Goal: Task Accomplishment & Management: Use online tool/utility

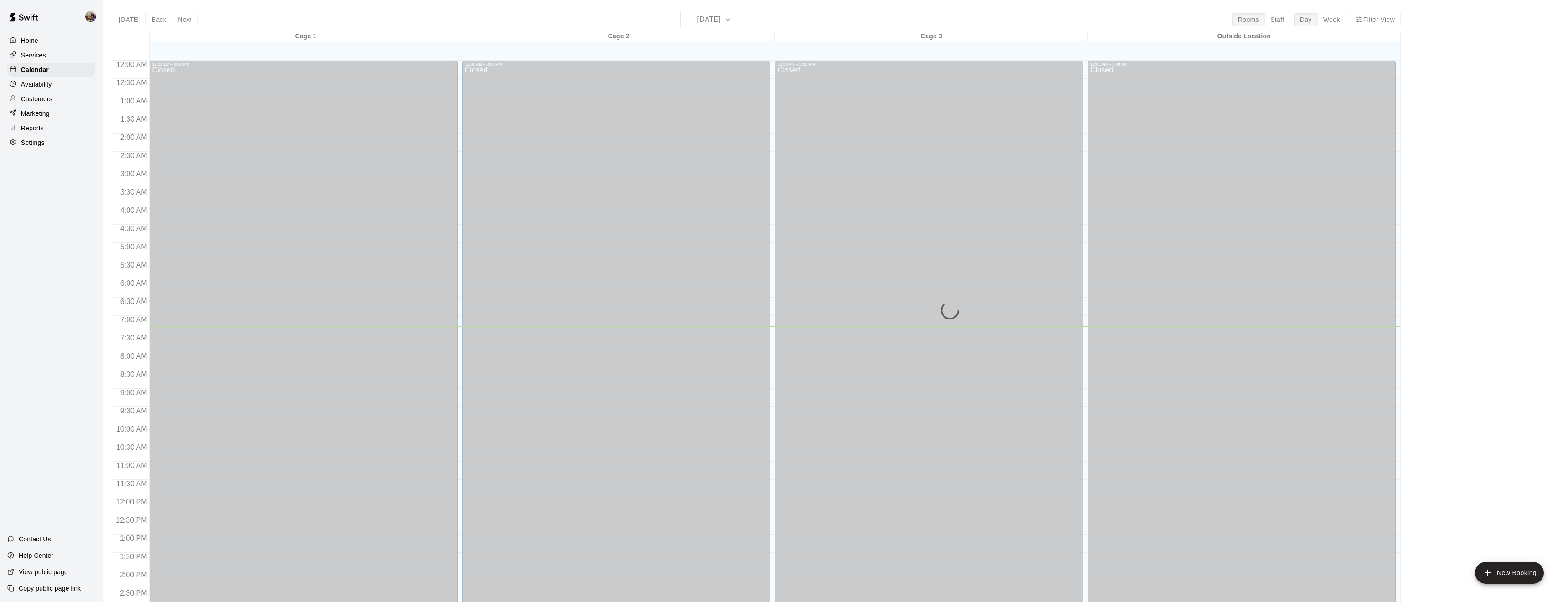
scroll to position [266, 0]
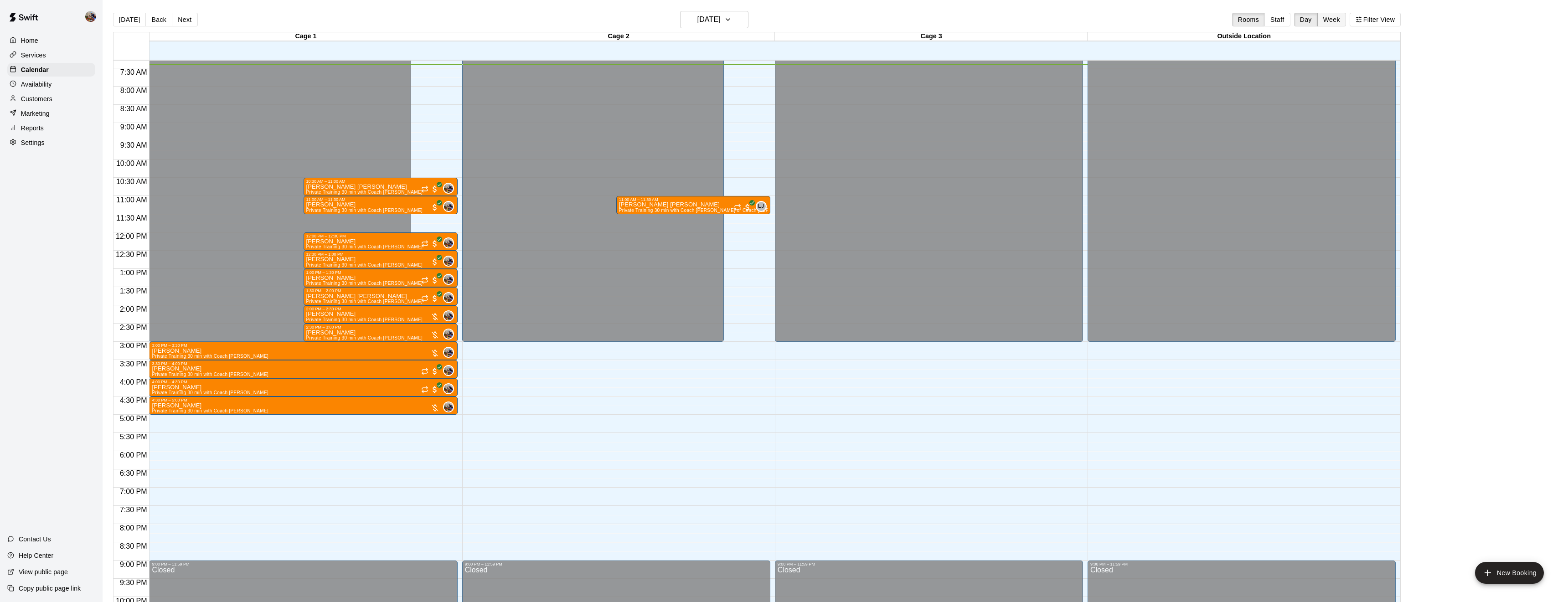
click at [1326, 16] on button "Week" at bounding box center [1332, 19] width 28 height 14
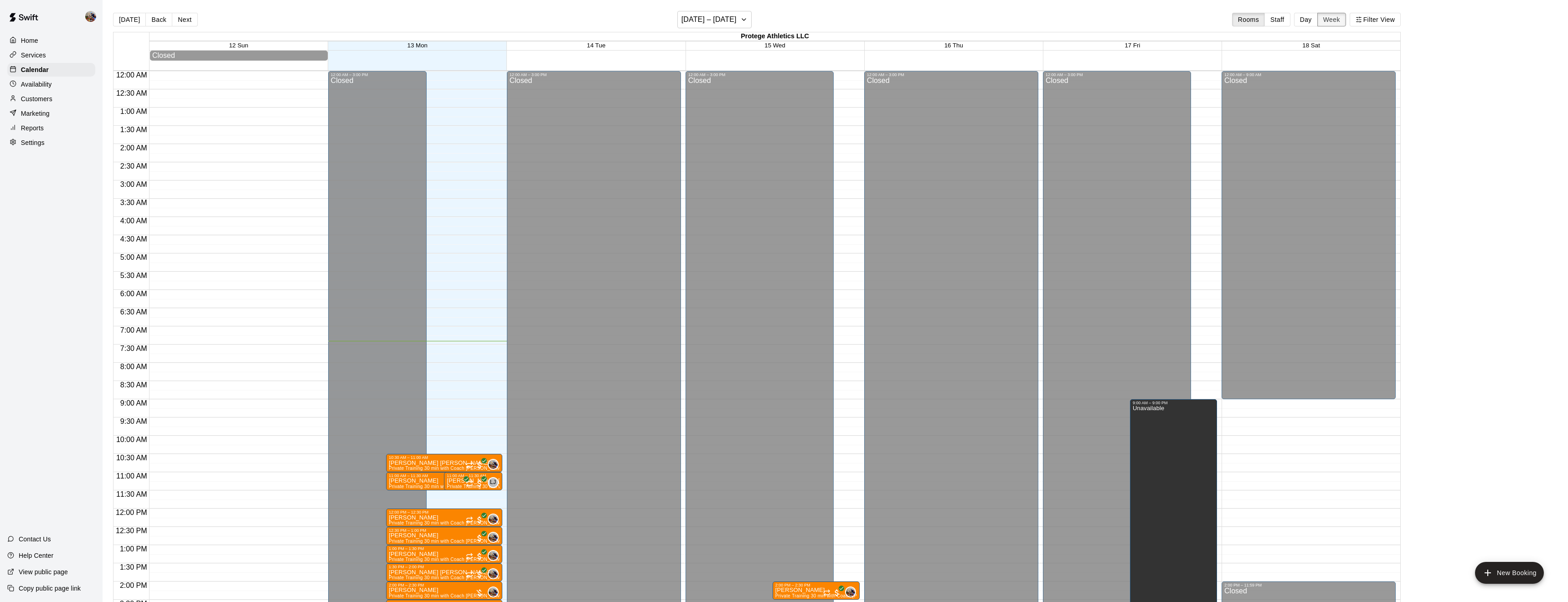
scroll to position [269, 0]
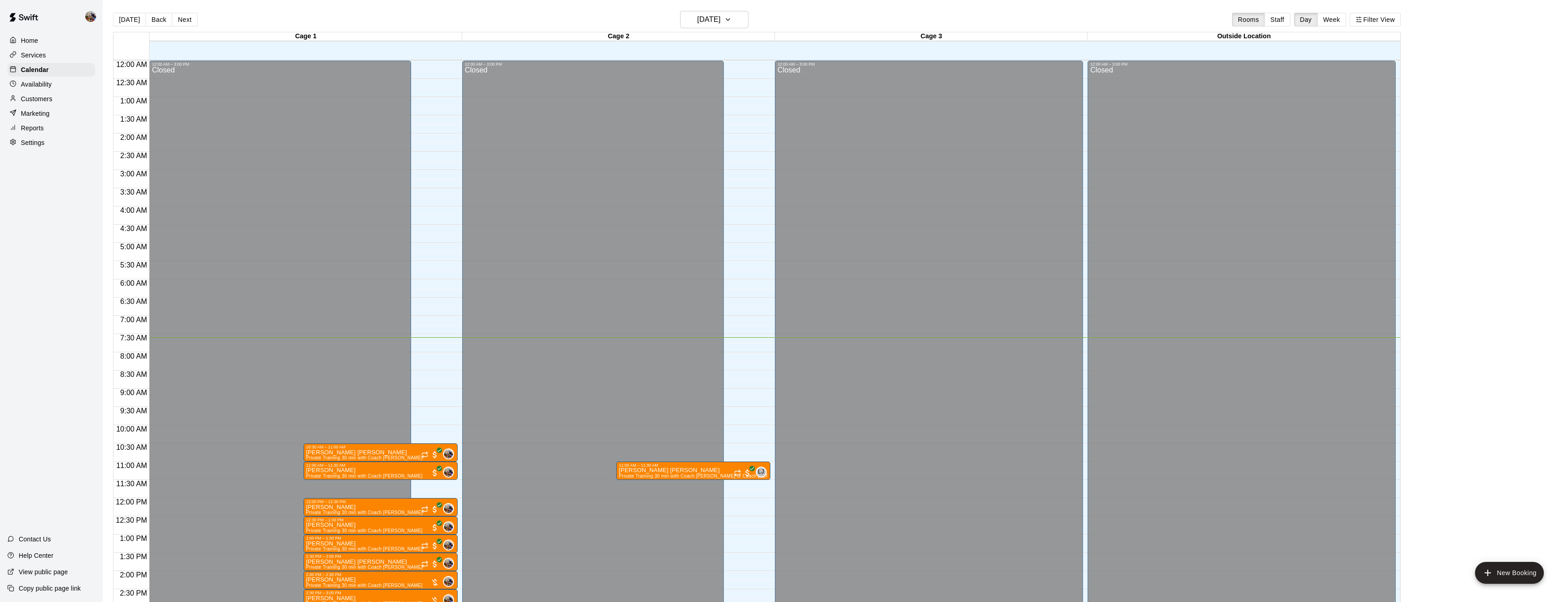
scroll to position [277, 0]
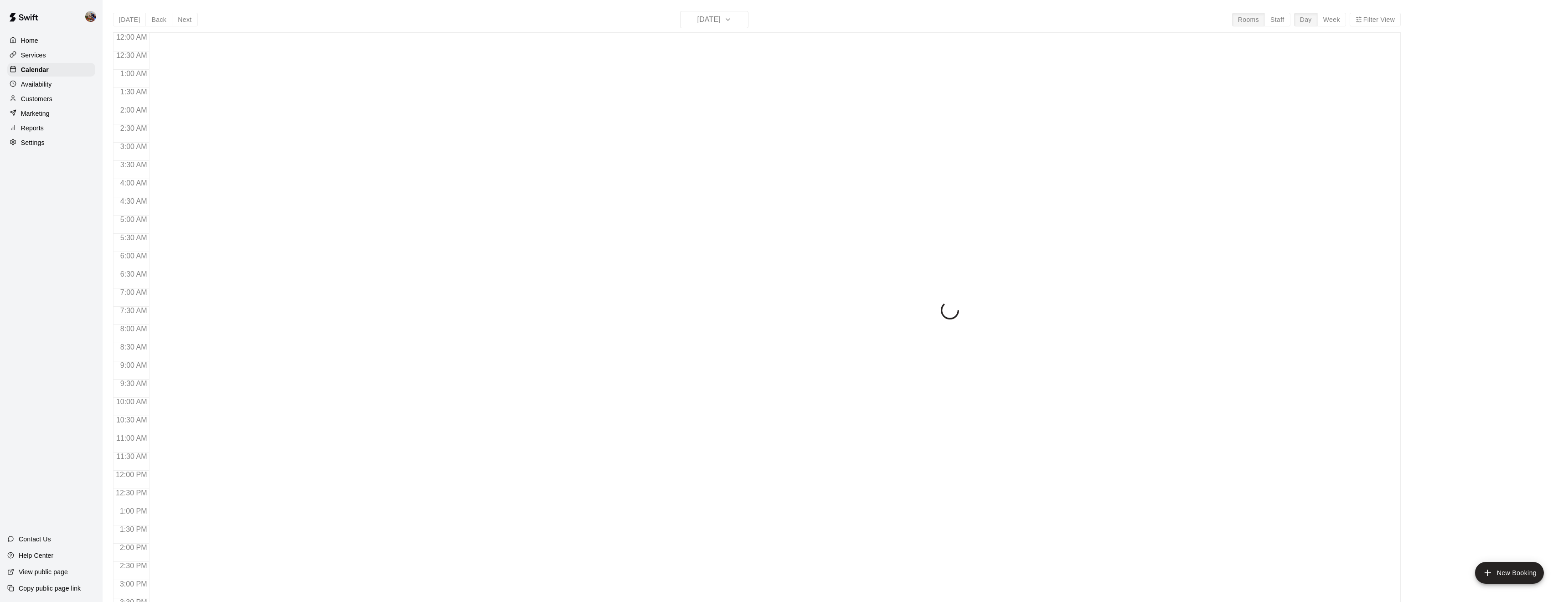
scroll to position [285, 0]
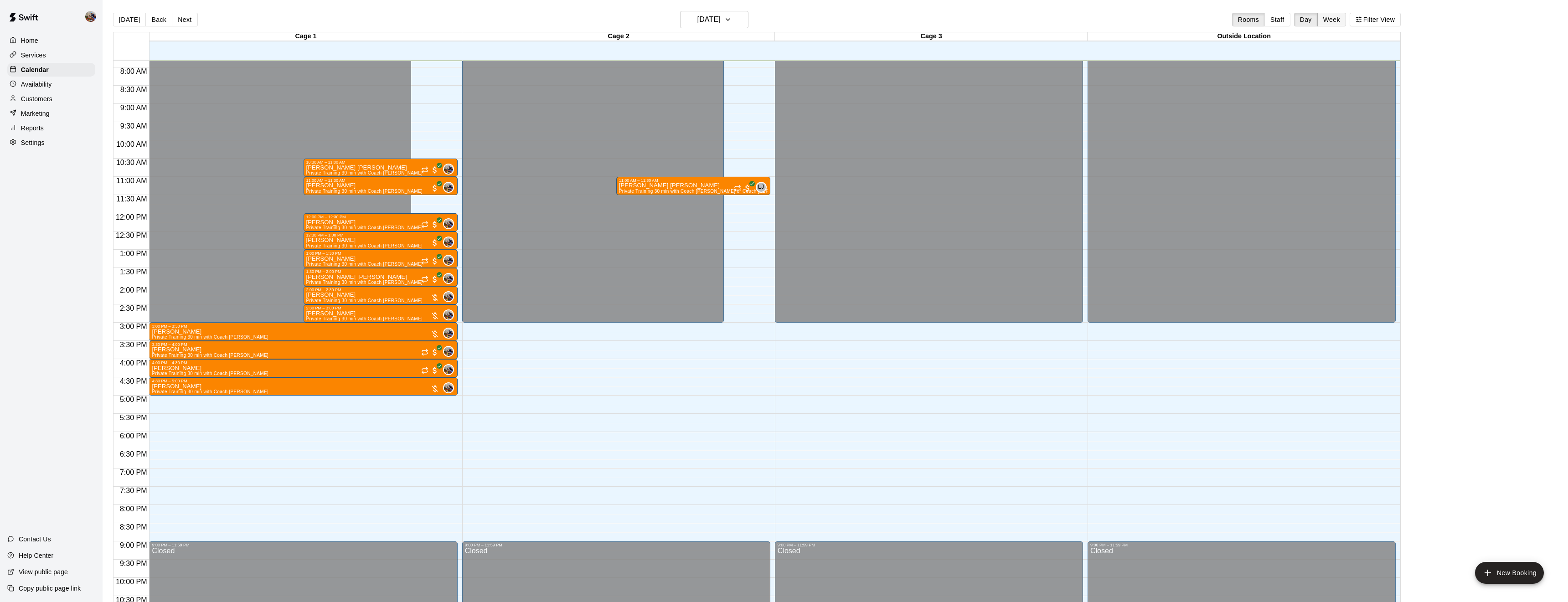
click at [1333, 17] on button "Week" at bounding box center [1332, 19] width 28 height 14
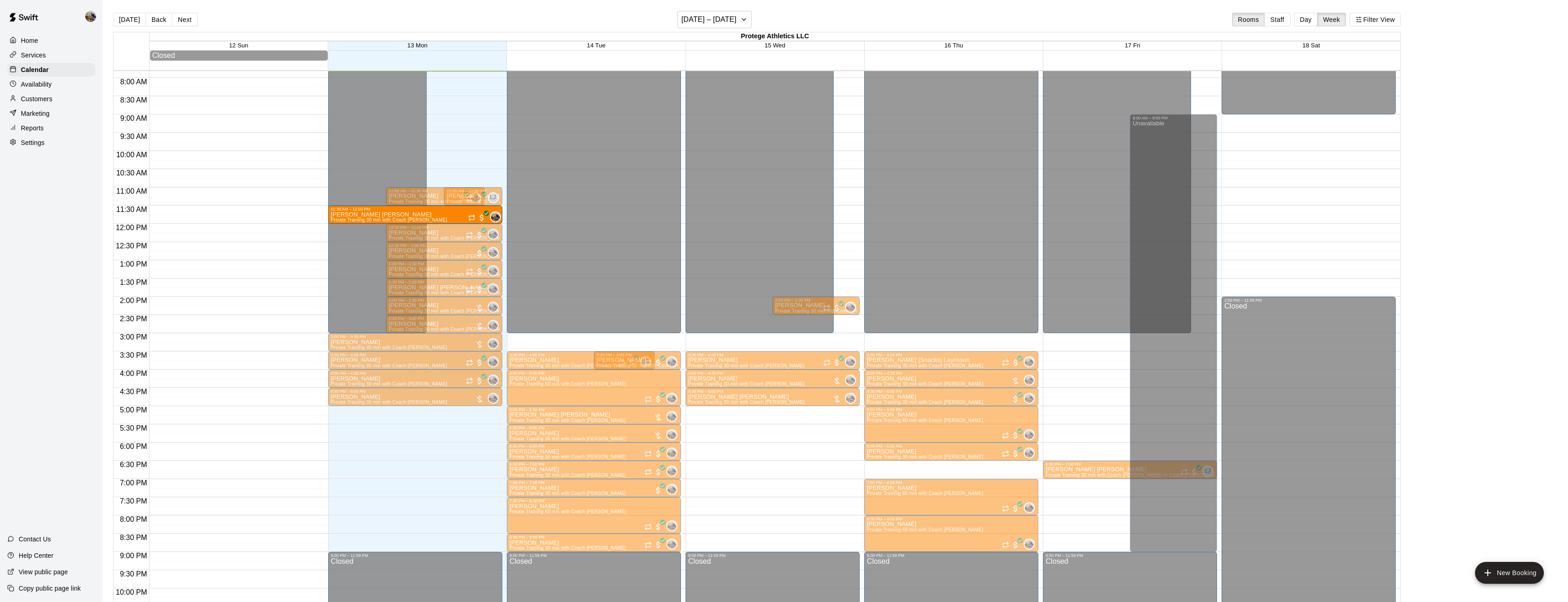
drag, startPoint x: 462, startPoint y: 177, endPoint x: 464, endPoint y: 215, distance: 38.1
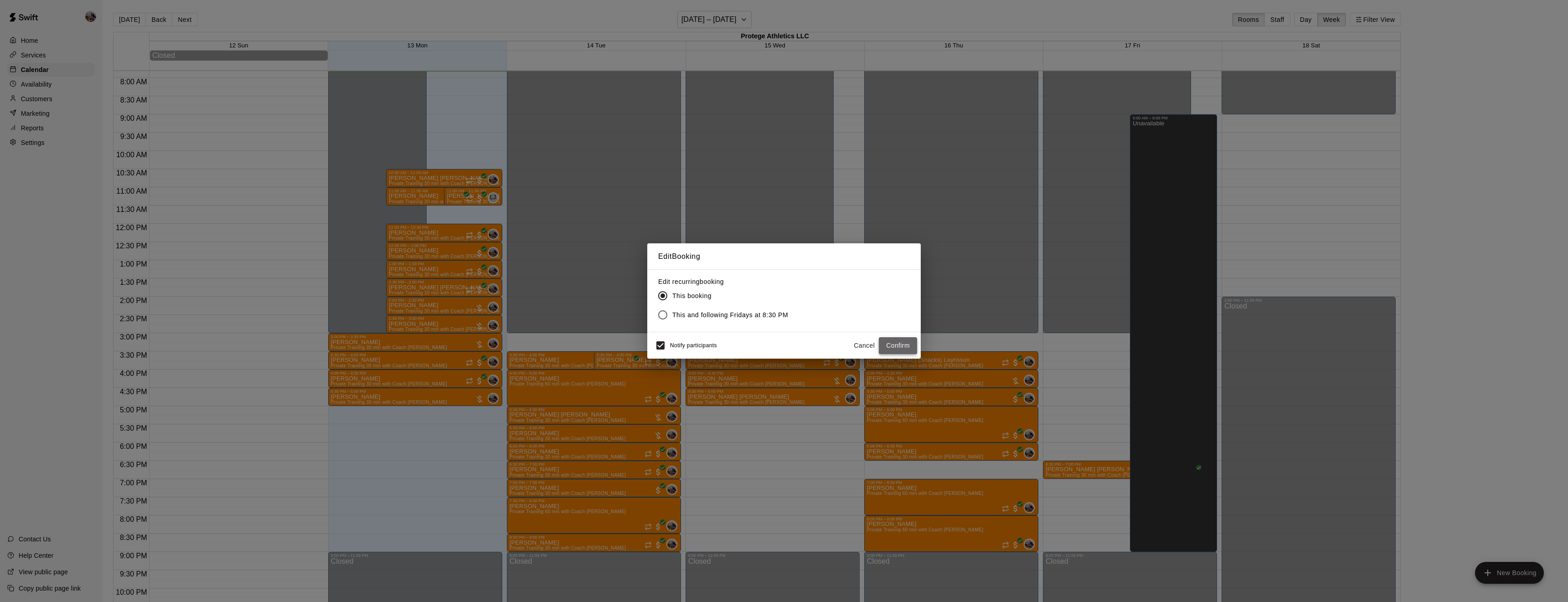
click at [906, 347] on button "Confirm" at bounding box center [898, 345] width 38 height 16
